Goal: Use online tool/utility: Utilize a website feature to perform a specific function

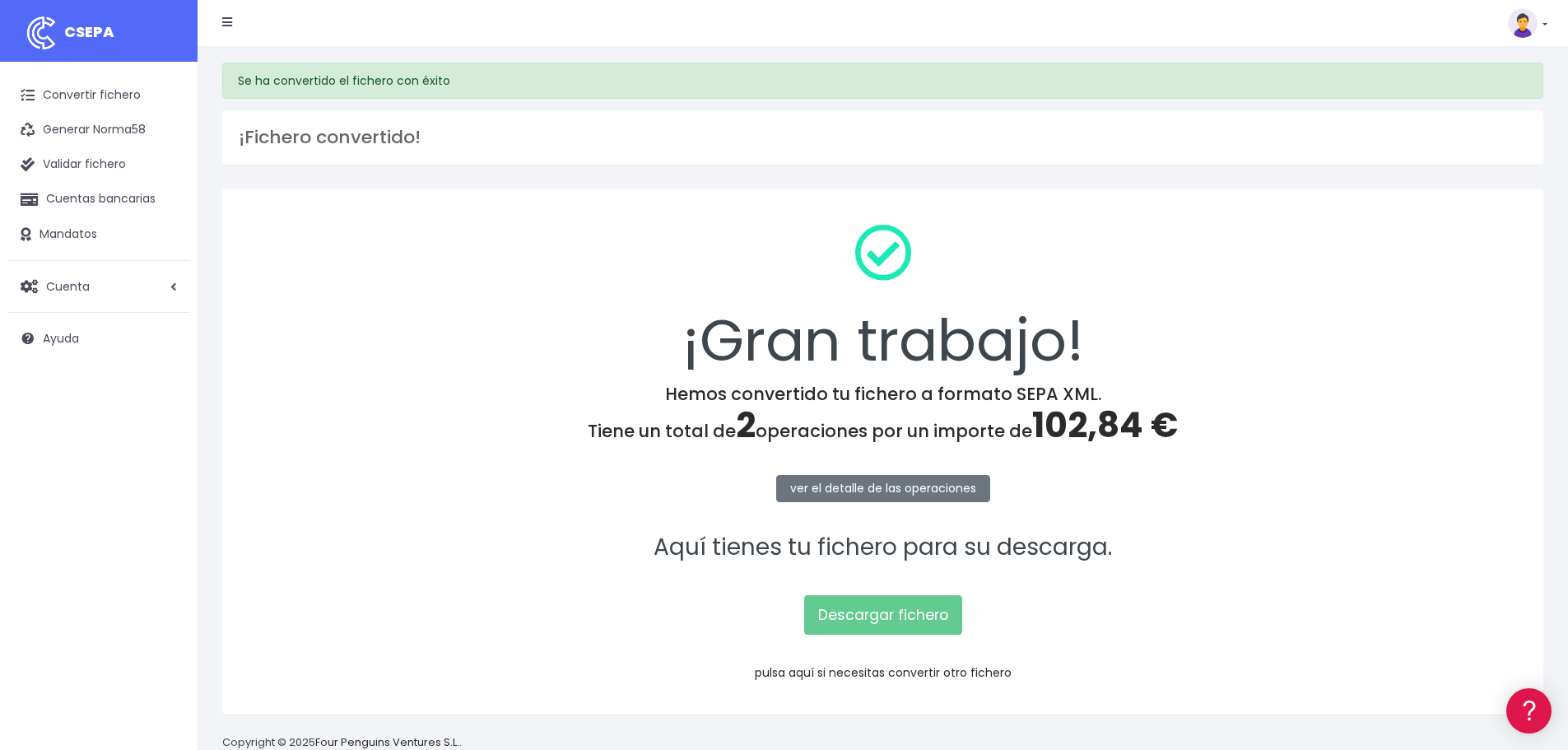
click at [871, 674] on link "pulsa aquí si necesitas convertir otro fichero" at bounding box center [884, 673] width 257 height 17
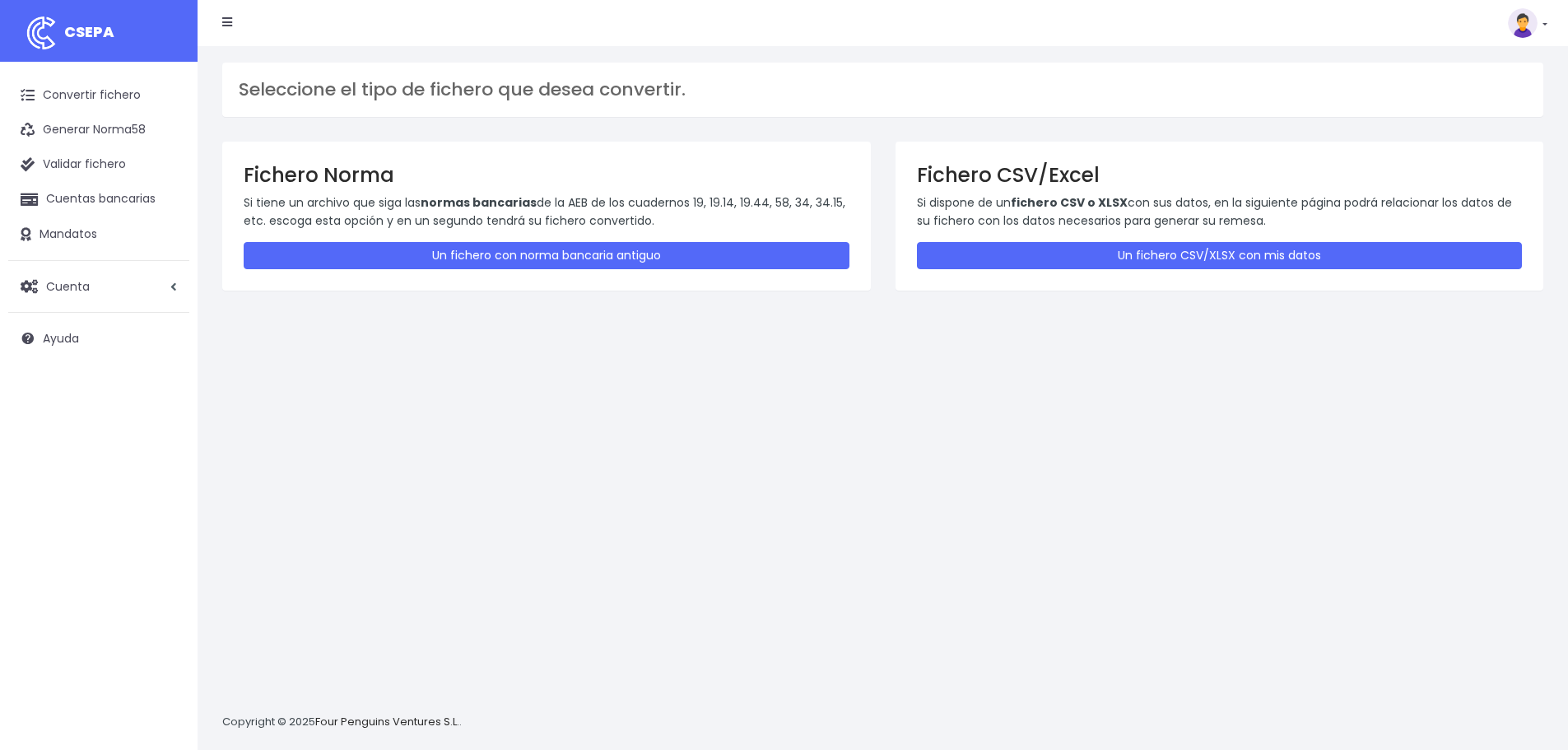
click at [1059, 272] on div "Fichero CSV/Excel Si dispone de un fichero CSV o XLSX con sus datos, en la sigu…" at bounding box center [1219, 216] width 648 height 148
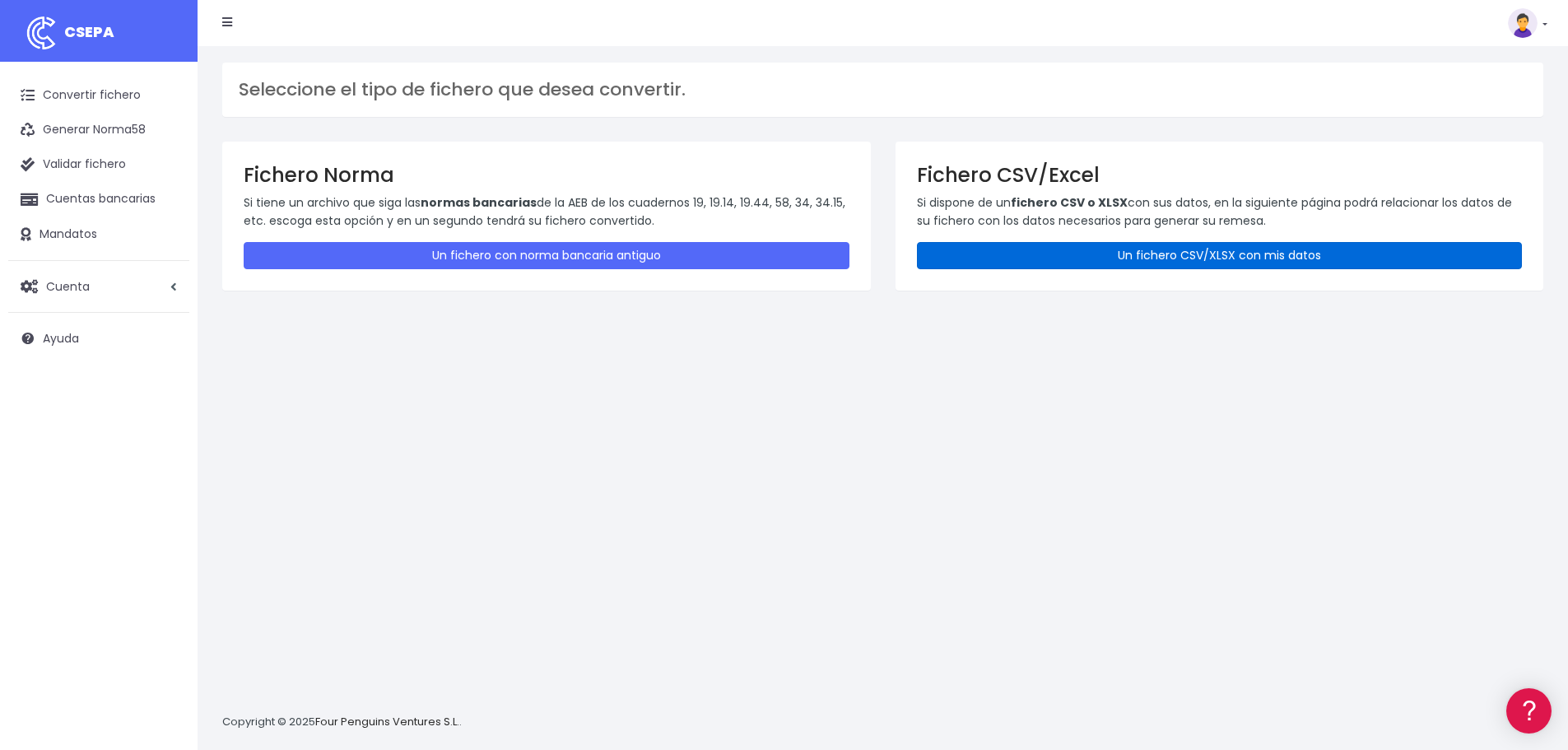
click at [980, 252] on link "Un fichero CSV/XLSX con mis datos" at bounding box center [1219, 255] width 606 height 27
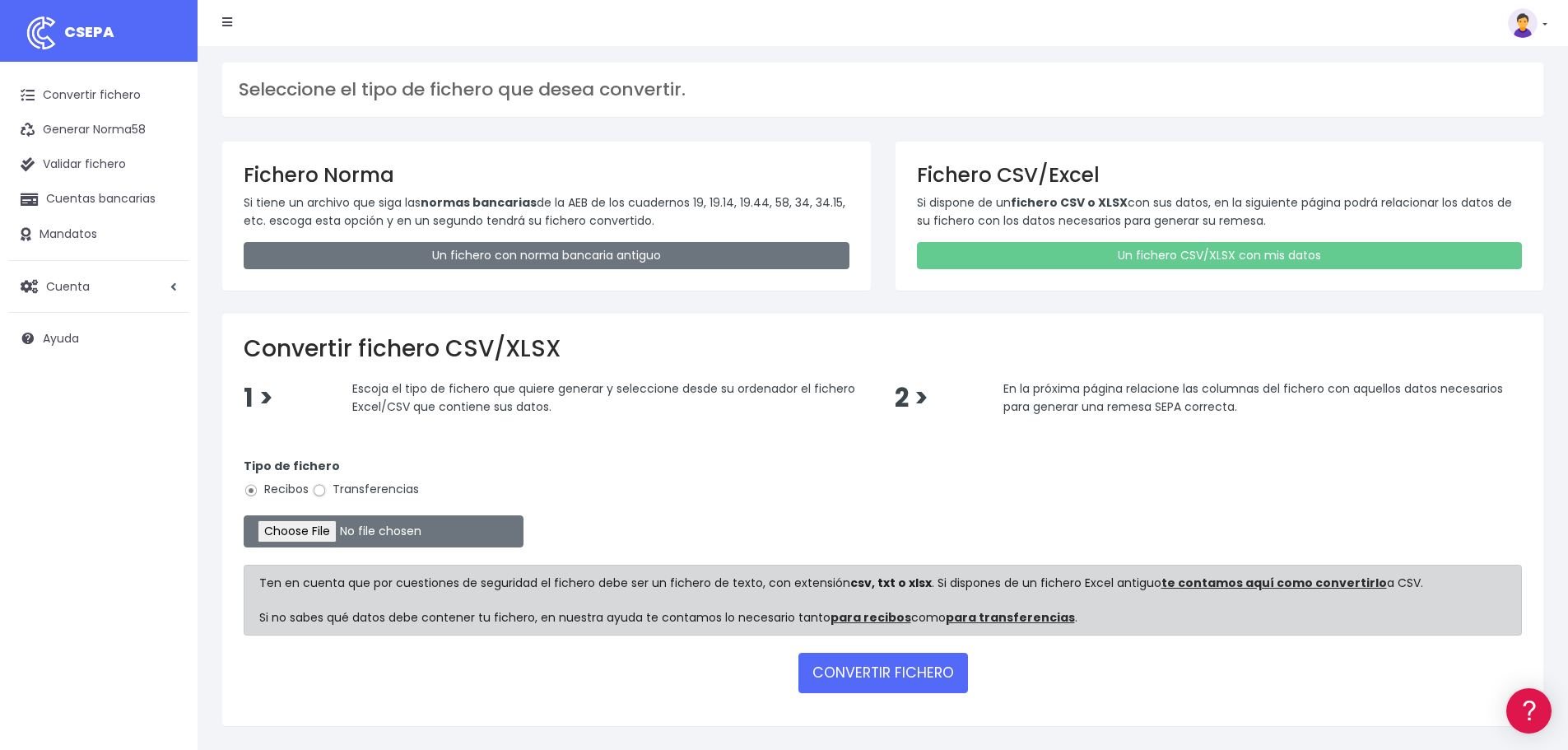
click at [320, 490] on input "Transferencias" at bounding box center [319, 490] width 15 height 15
radio input "true"
click at [328, 535] on input "file" at bounding box center [383, 532] width 280 height 32
type input "C:\fakepath\Remesa Pagos Confort^LM 29082025.xlsx"
click at [915, 689] on button "CONVERTIR FICHERO" at bounding box center [884, 672] width 170 height 39
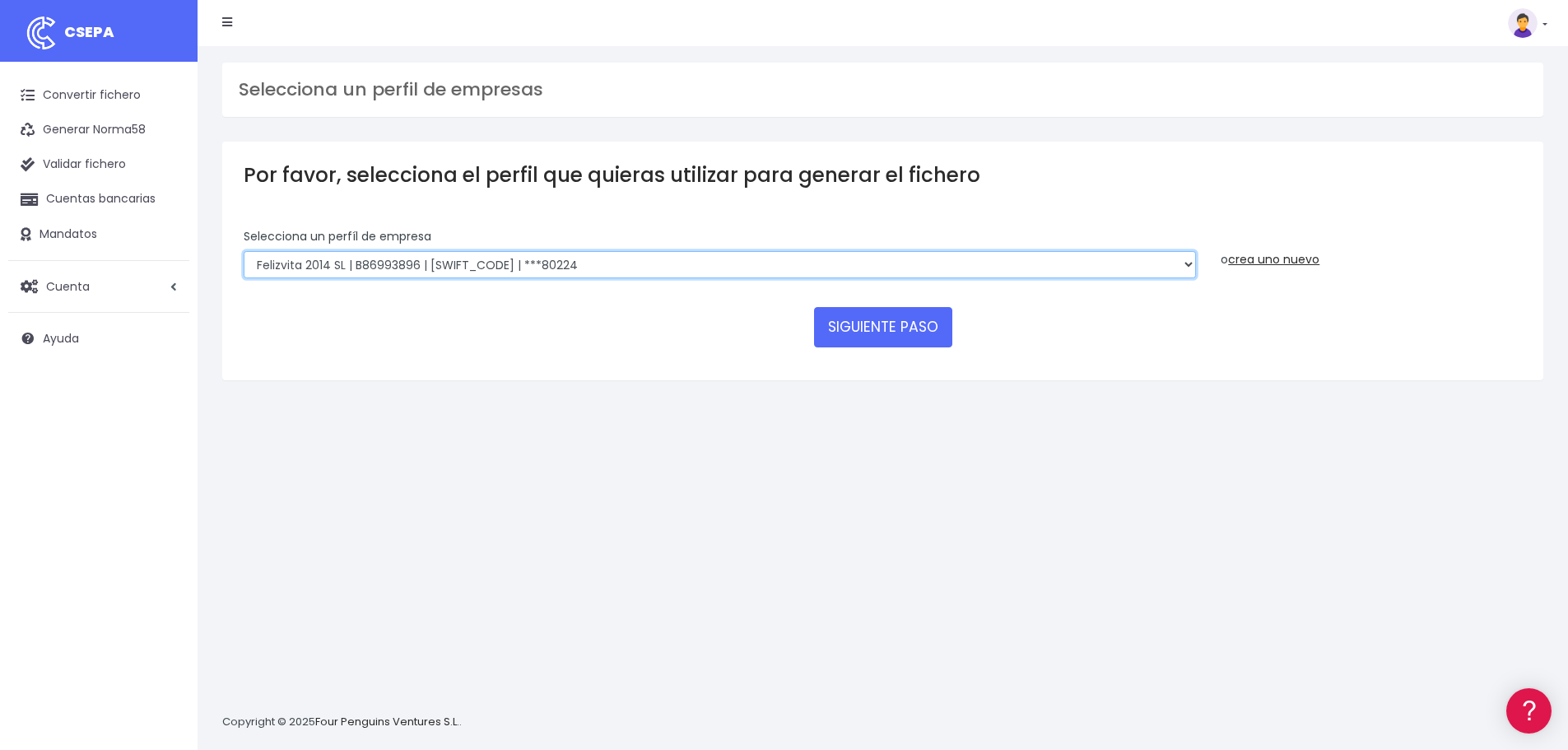
click at [612, 264] on select "Felizvita 2014 SL | B86993896 | CAIXESBBXXX | ***80224 Assisvita Asistencia S.L…" at bounding box center [720, 265] width 952 height 28
select select "1686"
click at [244, 251] on select "Felizvita 2014 SL | B86993896 | CAIXESBBXXX | ***80224 Assisvita Asistencia S.L…" at bounding box center [720, 265] width 952 height 28
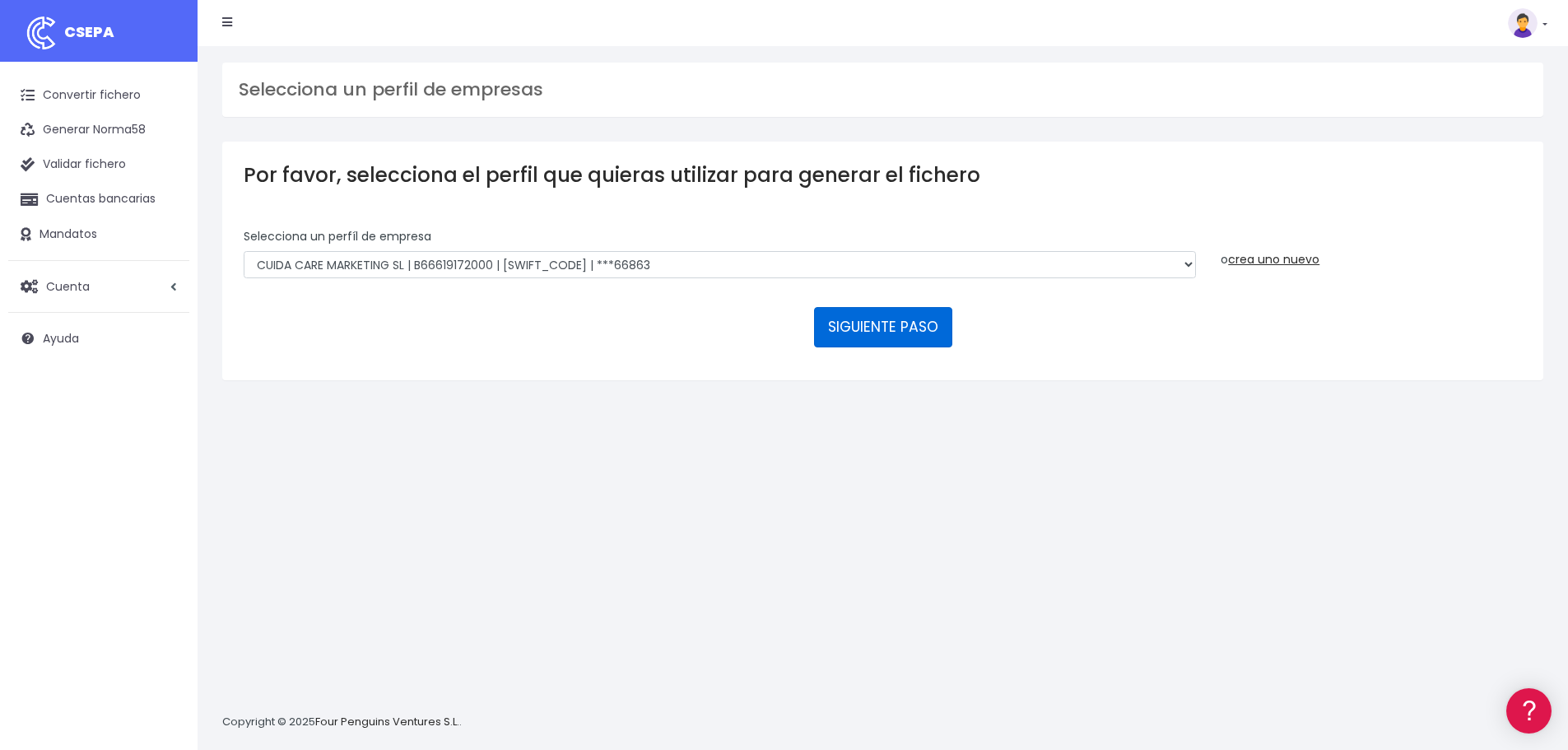
click at [866, 334] on button "SIGUIENTE PASO" at bounding box center [883, 327] width 139 height 39
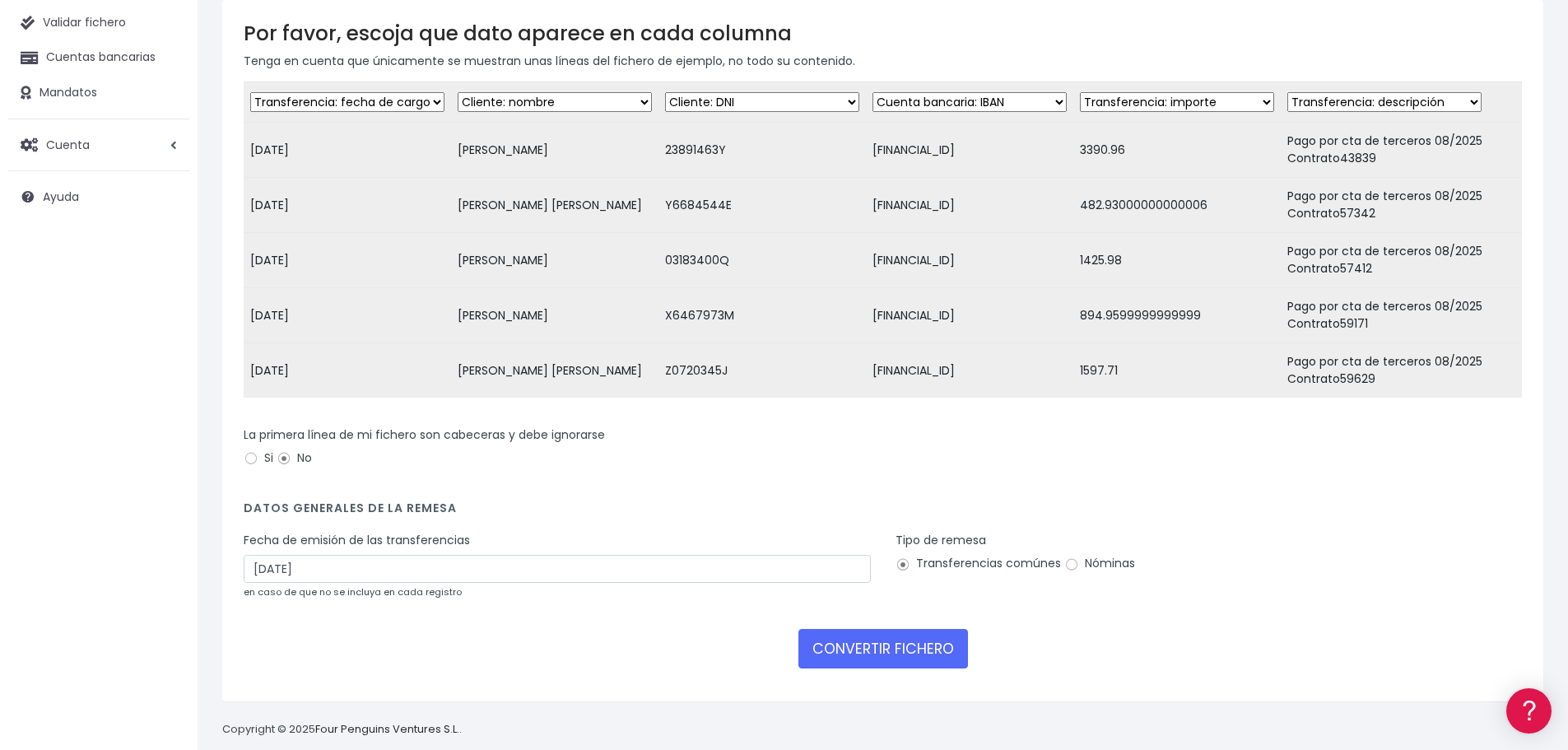
scroll to position [177, 0]
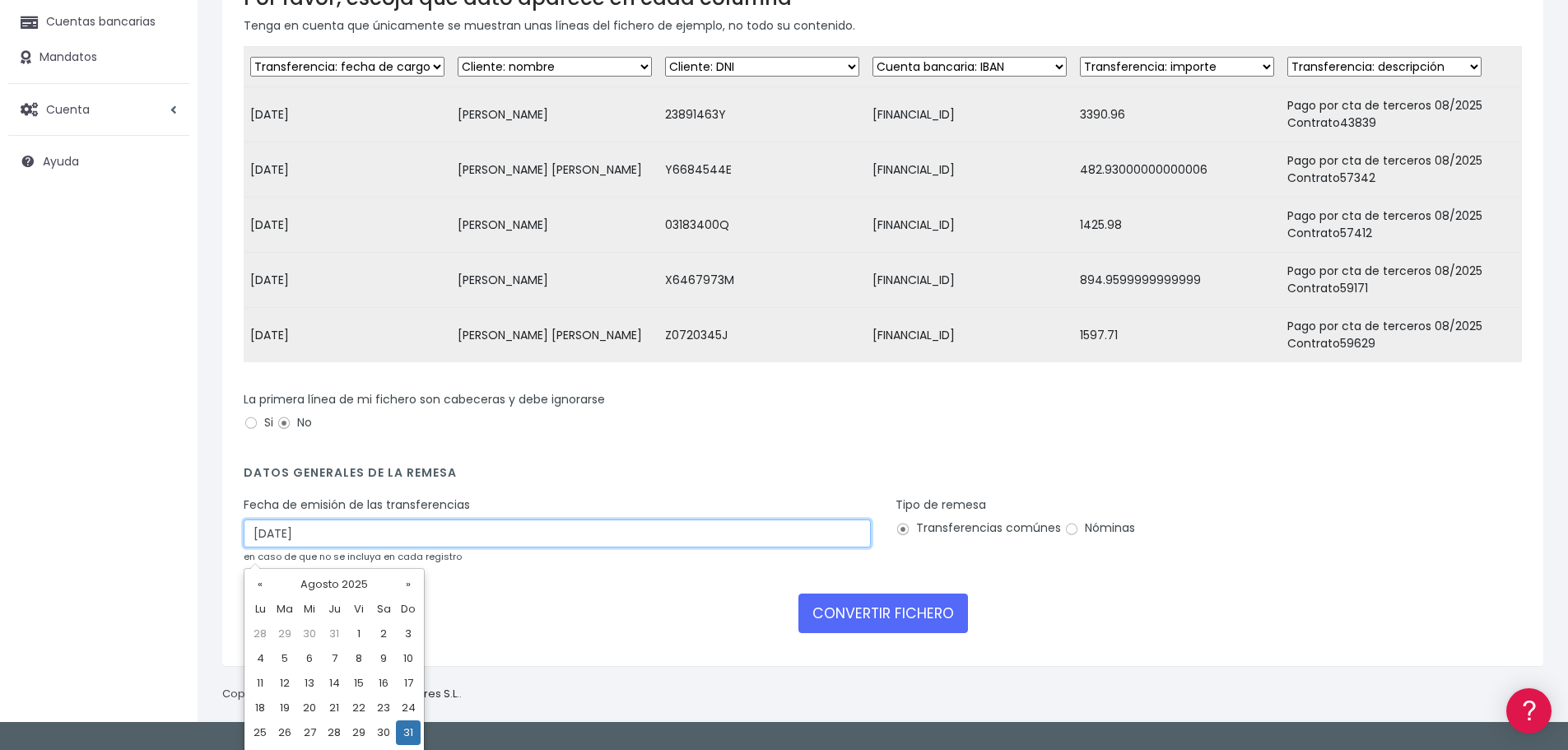
click at [418, 545] on input "31/08/2025" at bounding box center [557, 532] width 627 height 28
click at [357, 724] on td "29" at bounding box center [359, 732] width 24 height 24
type input "29/08/2025"
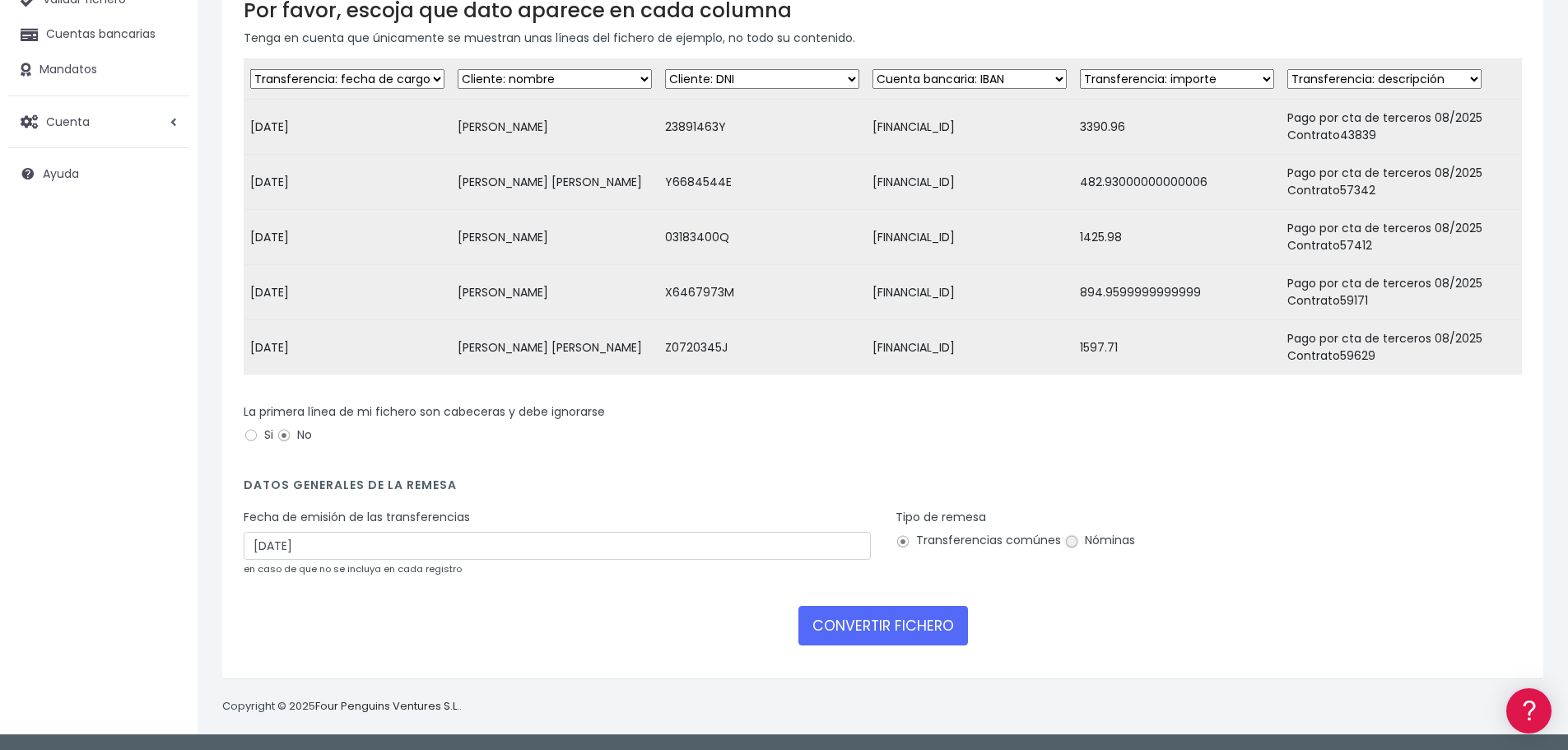
click at [1065, 539] on input "Nóminas" at bounding box center [1072, 542] width 15 height 15
radio input "true"
click at [904, 637] on button "CONVERTIR FICHERO" at bounding box center [884, 625] width 170 height 39
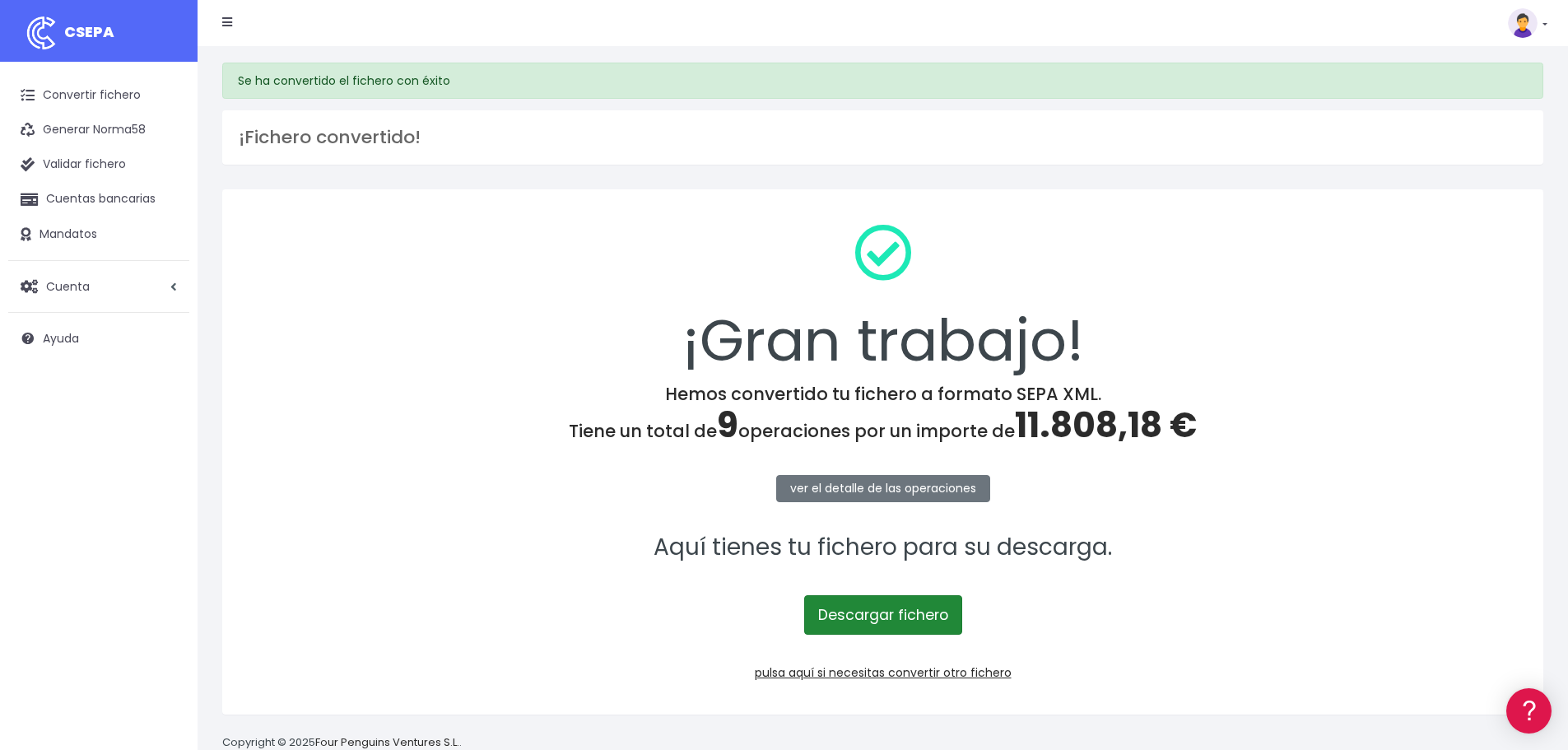
click at [844, 621] on link "Descargar fichero" at bounding box center [884, 615] width 158 height 39
click at [903, 609] on link "Descargar fichero" at bounding box center [884, 615] width 158 height 39
